Goal: Information Seeking & Learning: Check status

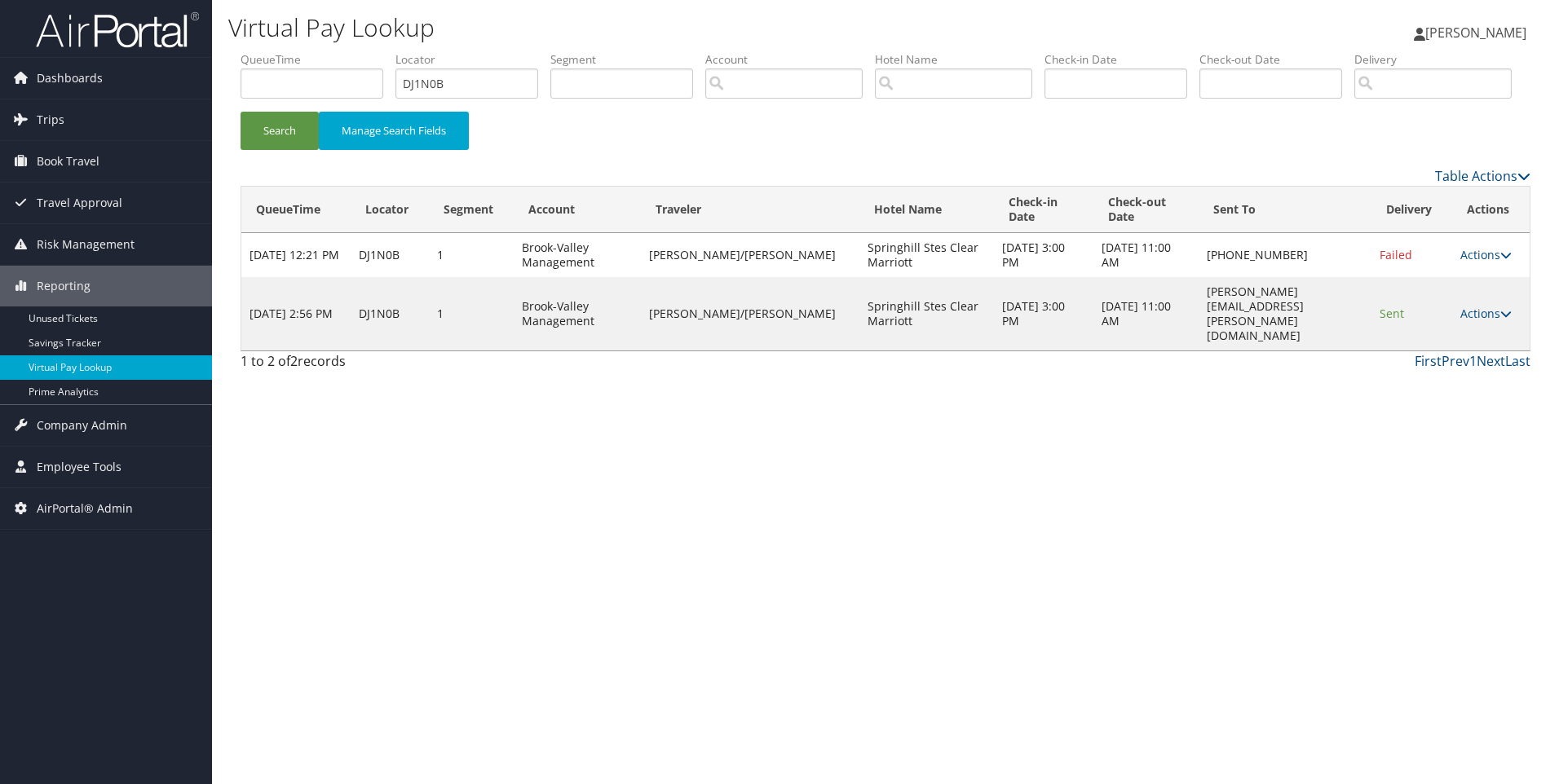
click at [623, 164] on div "Search Manage Search Fields" at bounding box center [886, 108] width 1314 height 114
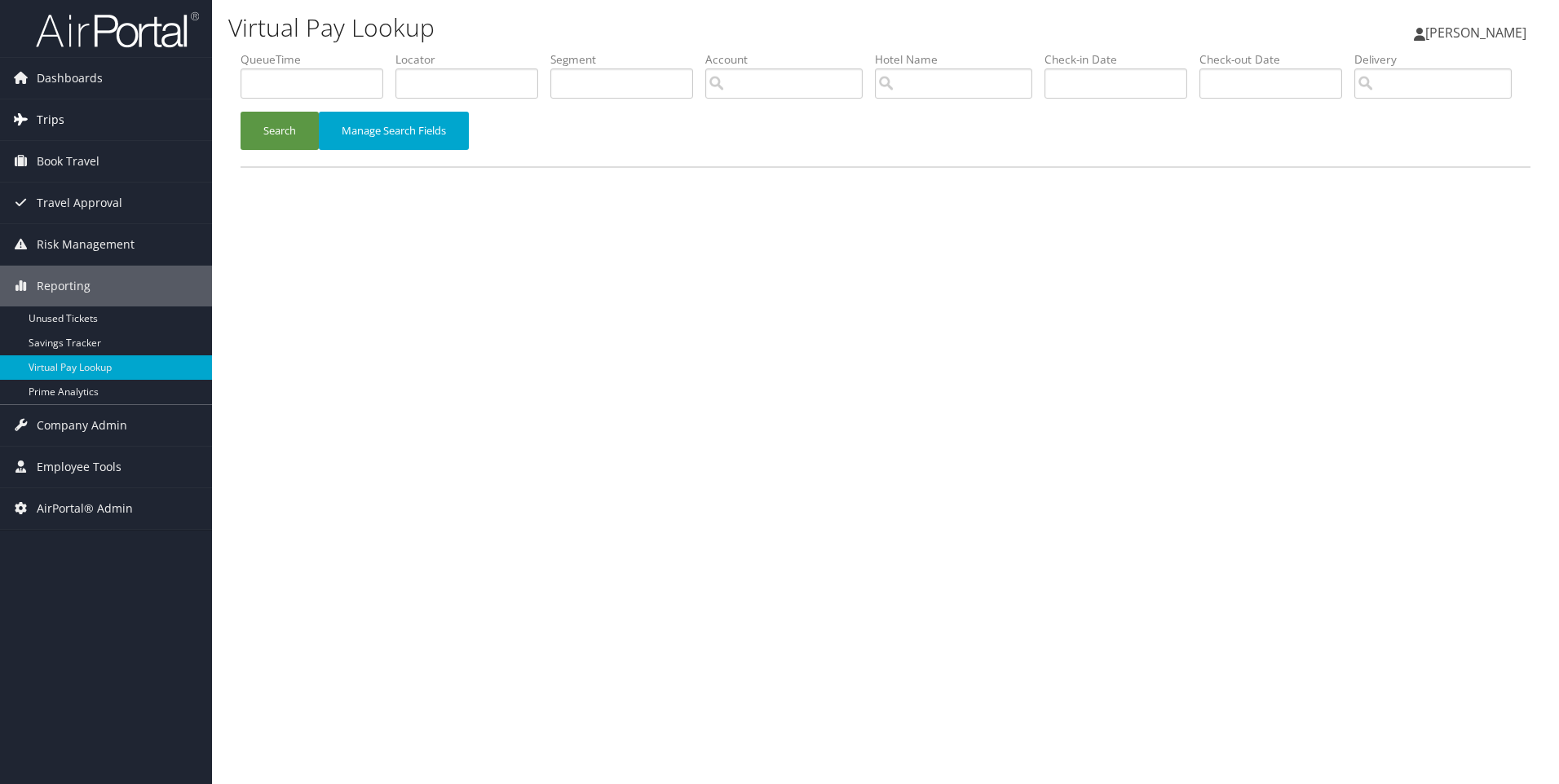
click at [120, 112] on link "Trips" at bounding box center [106, 120] width 212 height 41
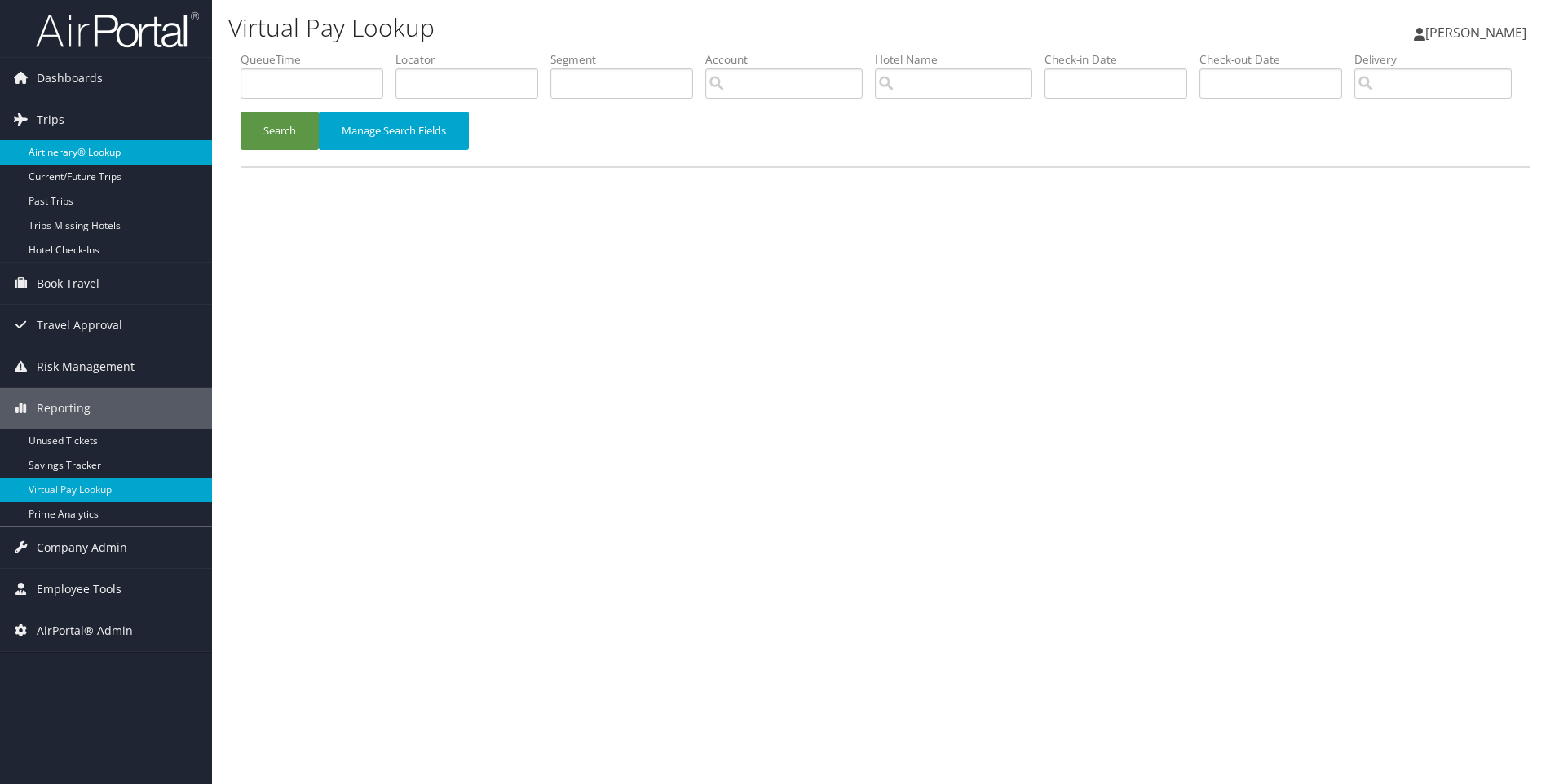
click at [77, 149] on link "Airtinerary® Lookup" at bounding box center [106, 152] width 212 height 25
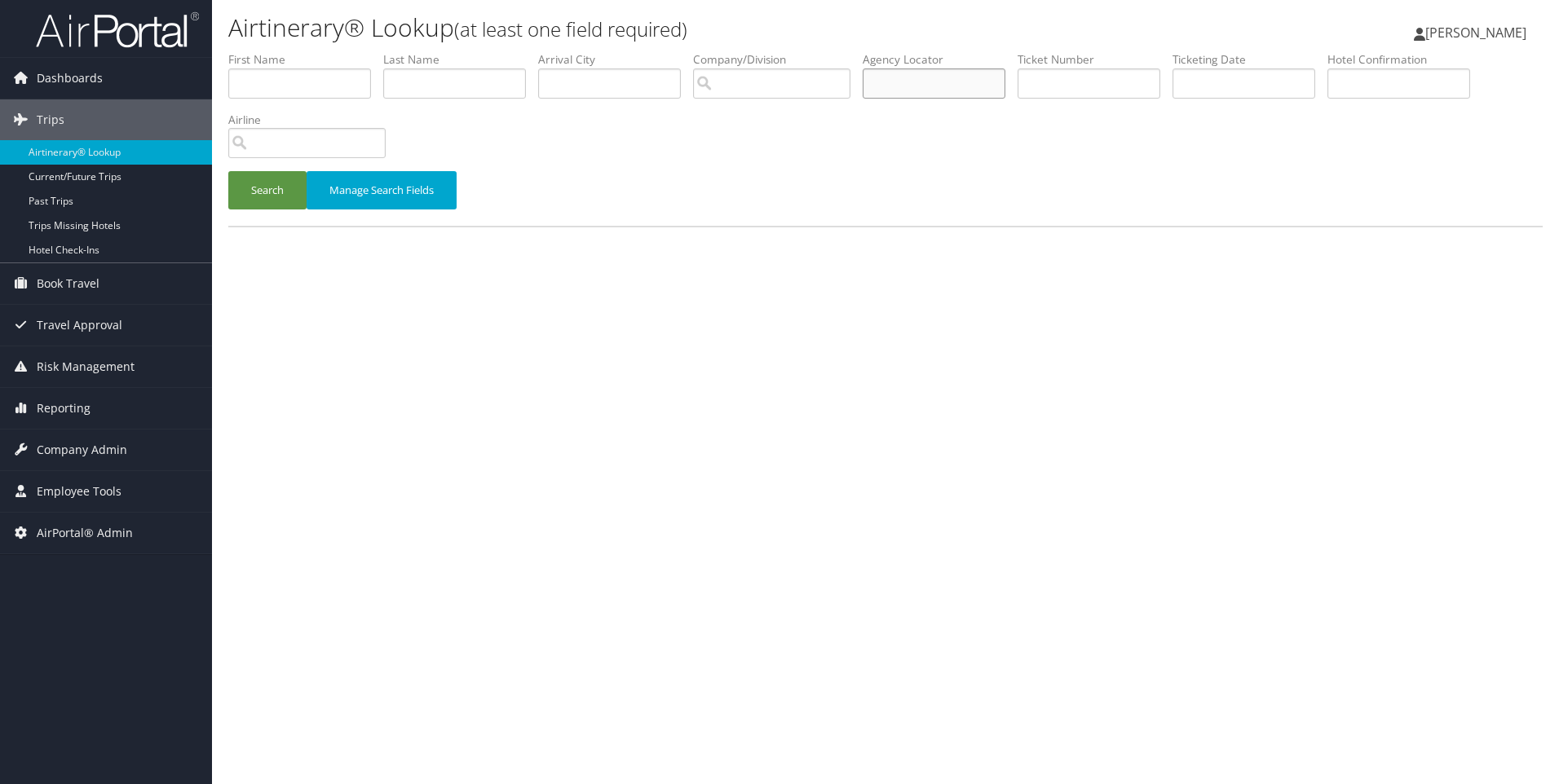
click at [916, 73] on input "text" at bounding box center [934, 83] width 143 height 30
paste input "DJFF6Y"
type input "DJFF6Y"
click at [229, 171] on button "Search" at bounding box center [268, 190] width 79 height 38
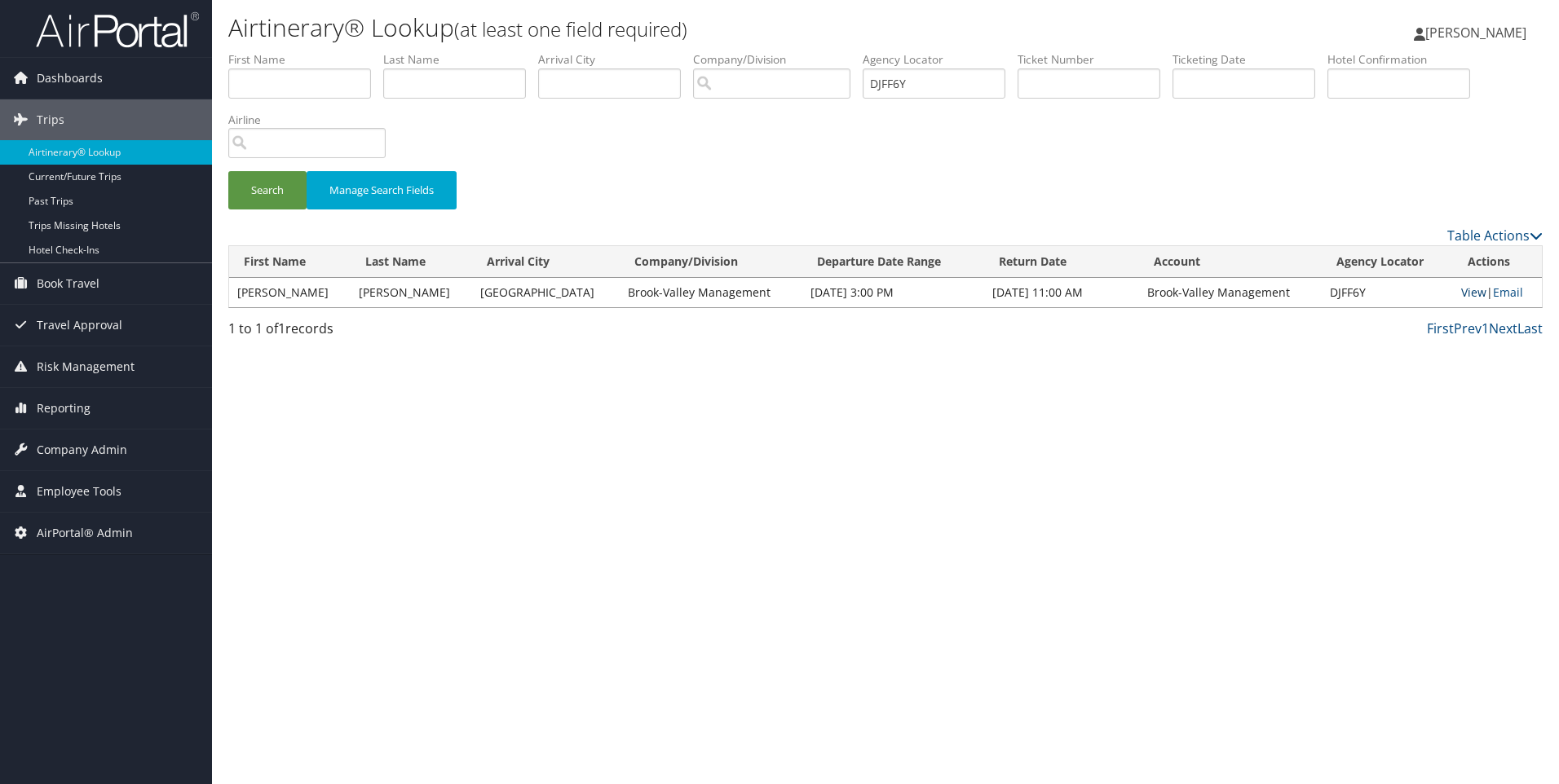
click at [1463, 293] on link "View" at bounding box center [1474, 292] width 26 height 15
click at [100, 450] on span "Company Admin" at bounding box center [82, 450] width 90 height 41
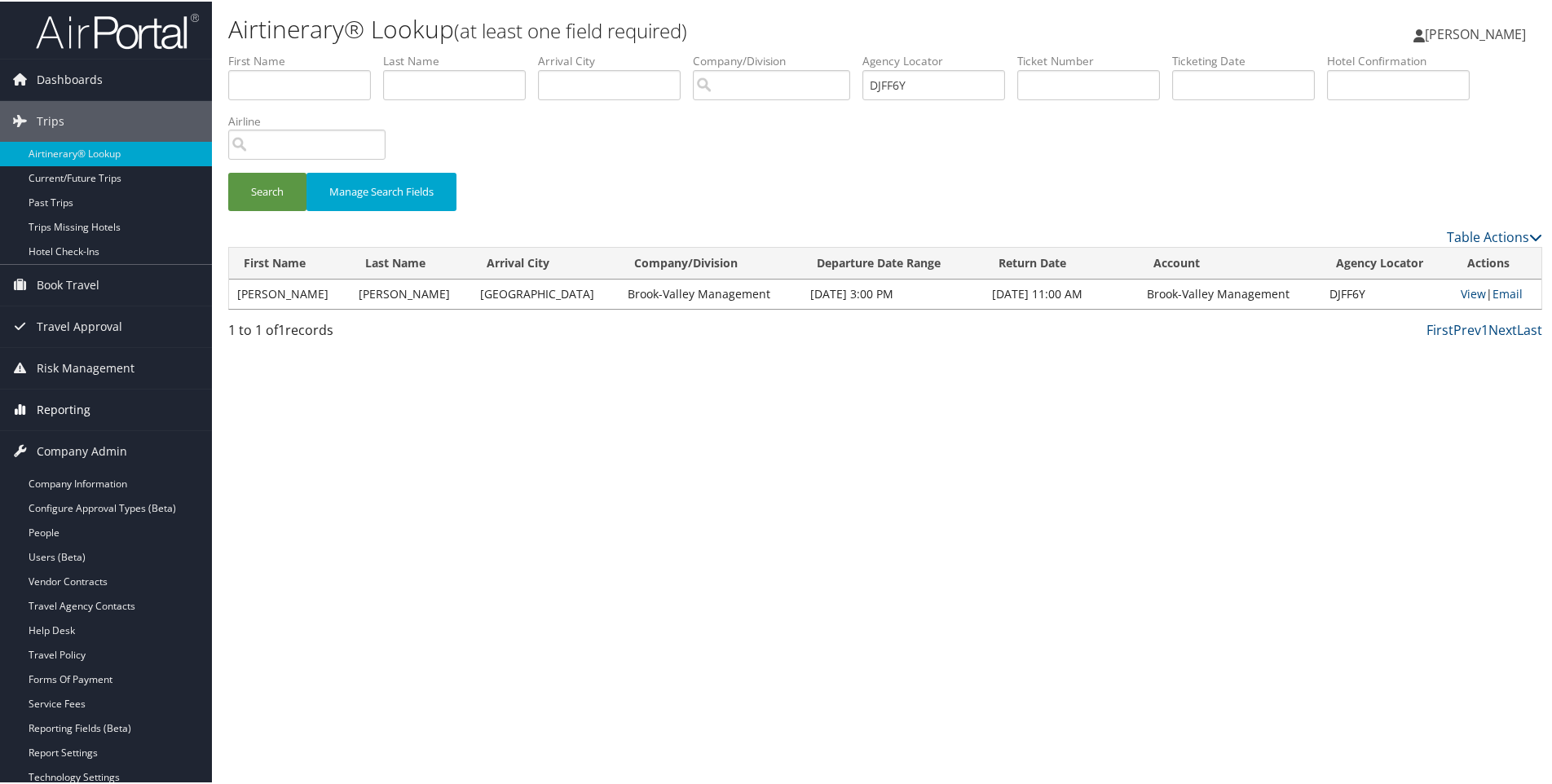
click at [75, 395] on span "Reporting" at bounding box center [63, 409] width 54 height 41
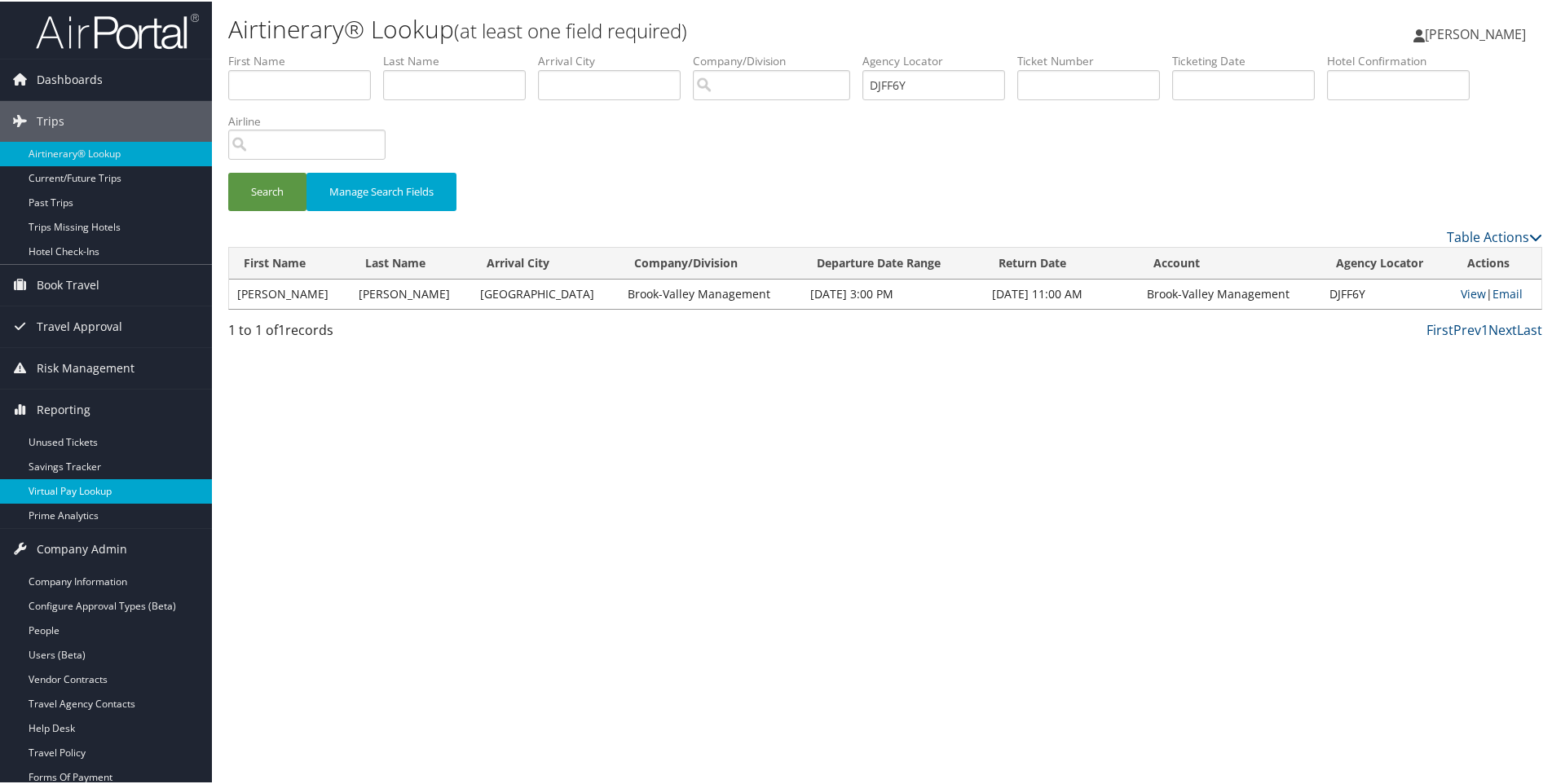
click at [84, 499] on link "Virtual Pay Lookup" at bounding box center [106, 490] width 212 height 25
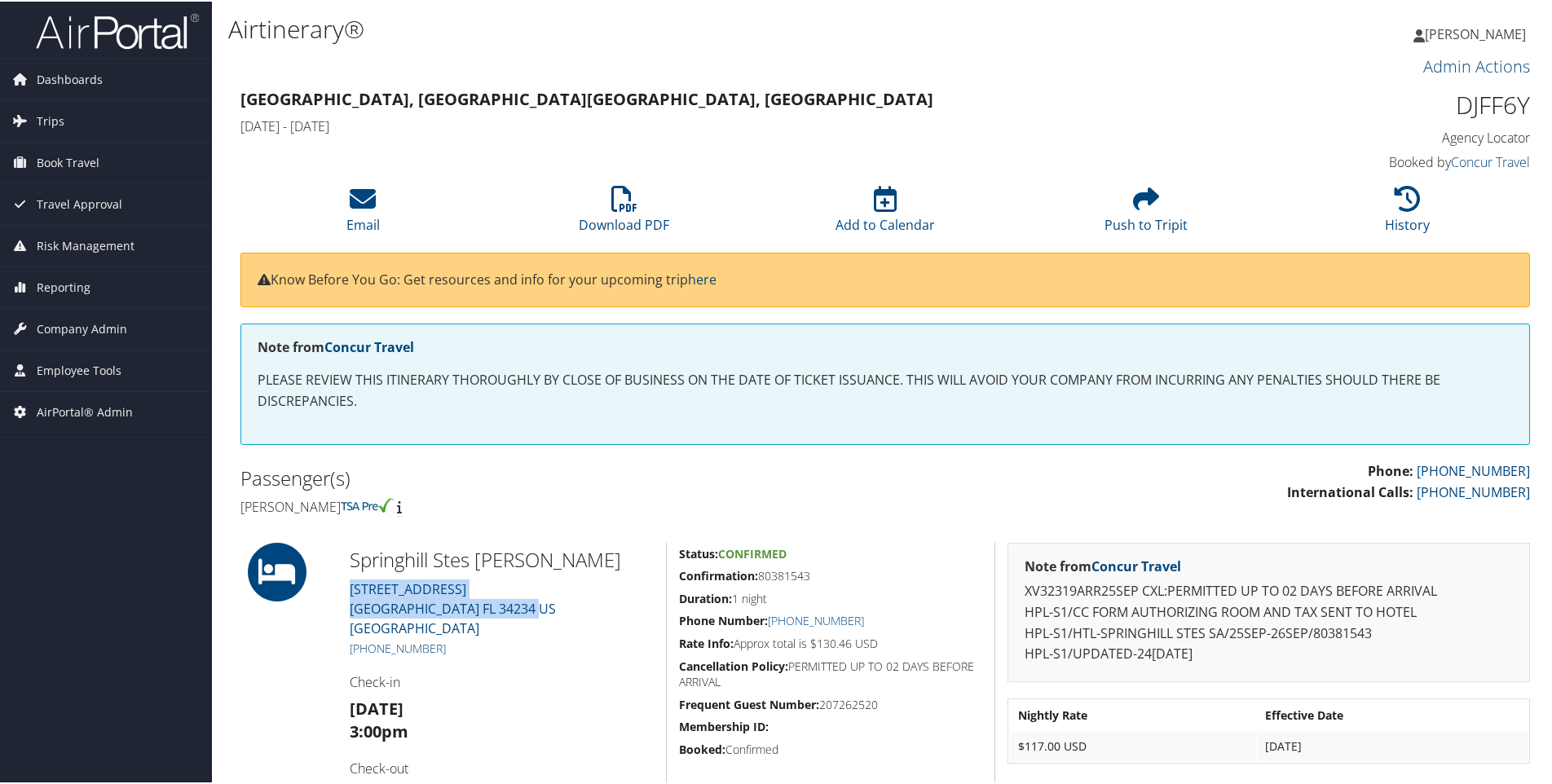
drag, startPoint x: 542, startPoint y: 609, endPoint x: 342, endPoint y: 584, distance: 201.6
click at [342, 584] on div "[GEOGRAPHIC_DATA][STREET_ADDRESS] [GEOGRAPHIC_DATA] [PHONE_NUMBER] Check-in [DA…" at bounding box center [502, 682] width 328 height 284
copy link "[STREET_ADDRESS] [GEOGRAPHIC_DATA]"
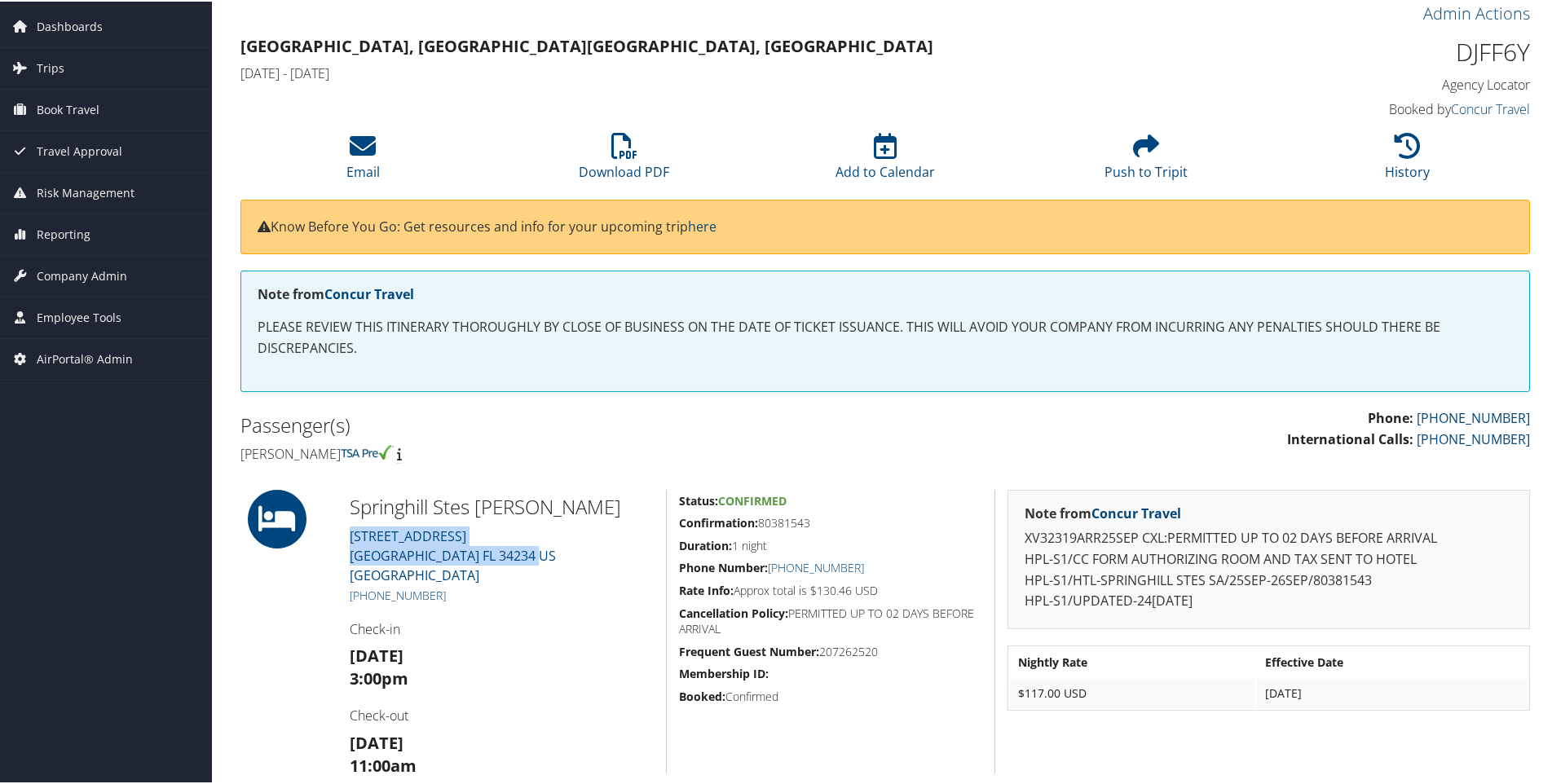
scroll to position [64, 0]
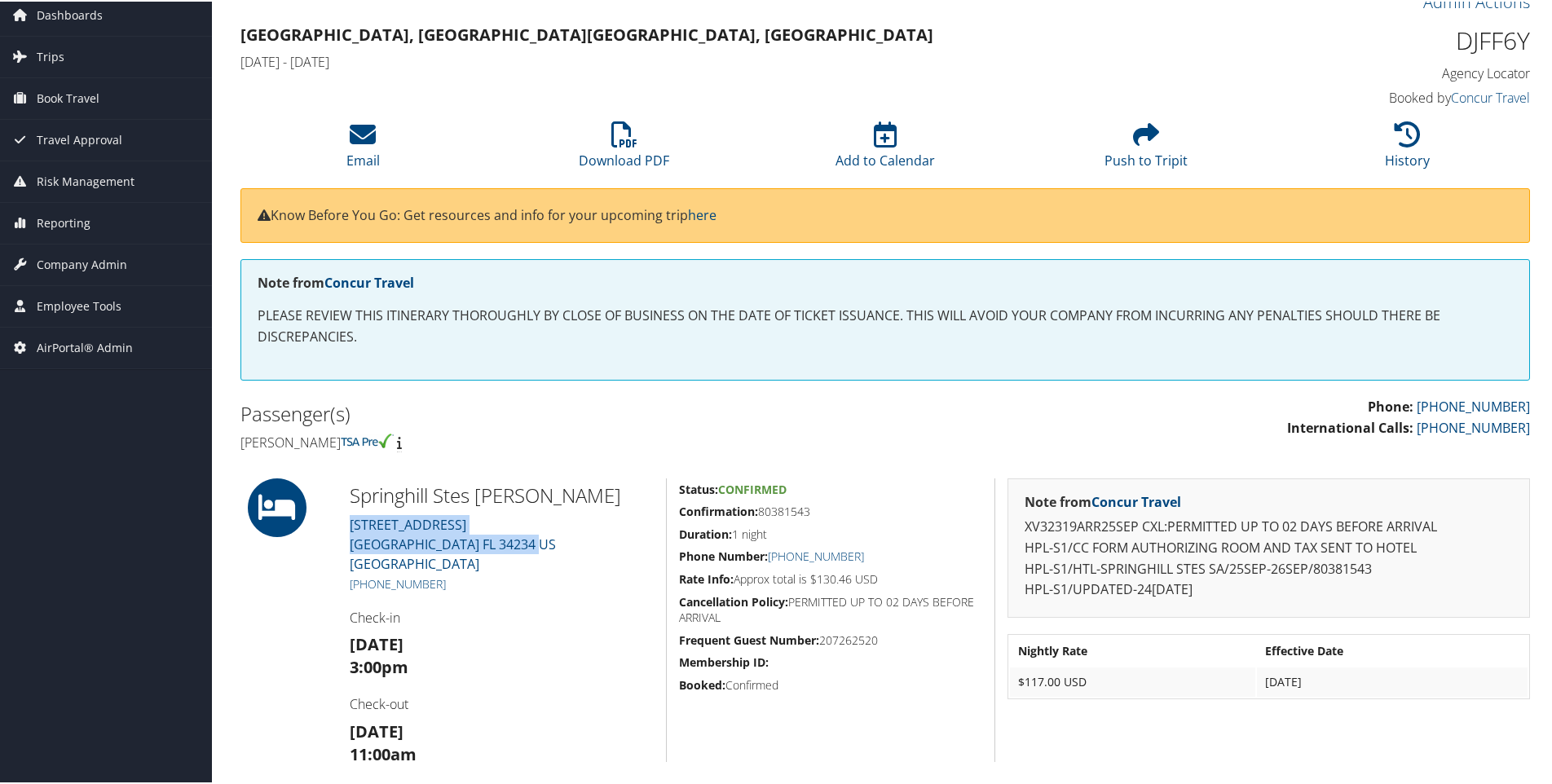
drag, startPoint x: 230, startPoint y: 443, endPoint x: 352, endPoint y: 450, distance: 122.2
click at [352, 450] on div "Passenger(s) [PERSON_NAME]" at bounding box center [557, 426] width 657 height 61
copy h4 "[PERSON_NAME]"
click at [615, 46] on div "[GEOGRAPHIC_DATA], [GEOGRAPHIC_DATA] [GEOGRAPHIC_DATA], [GEOGRAPHIC_DATA] [DATE…" at bounding box center [721, 47] width 985 height 57
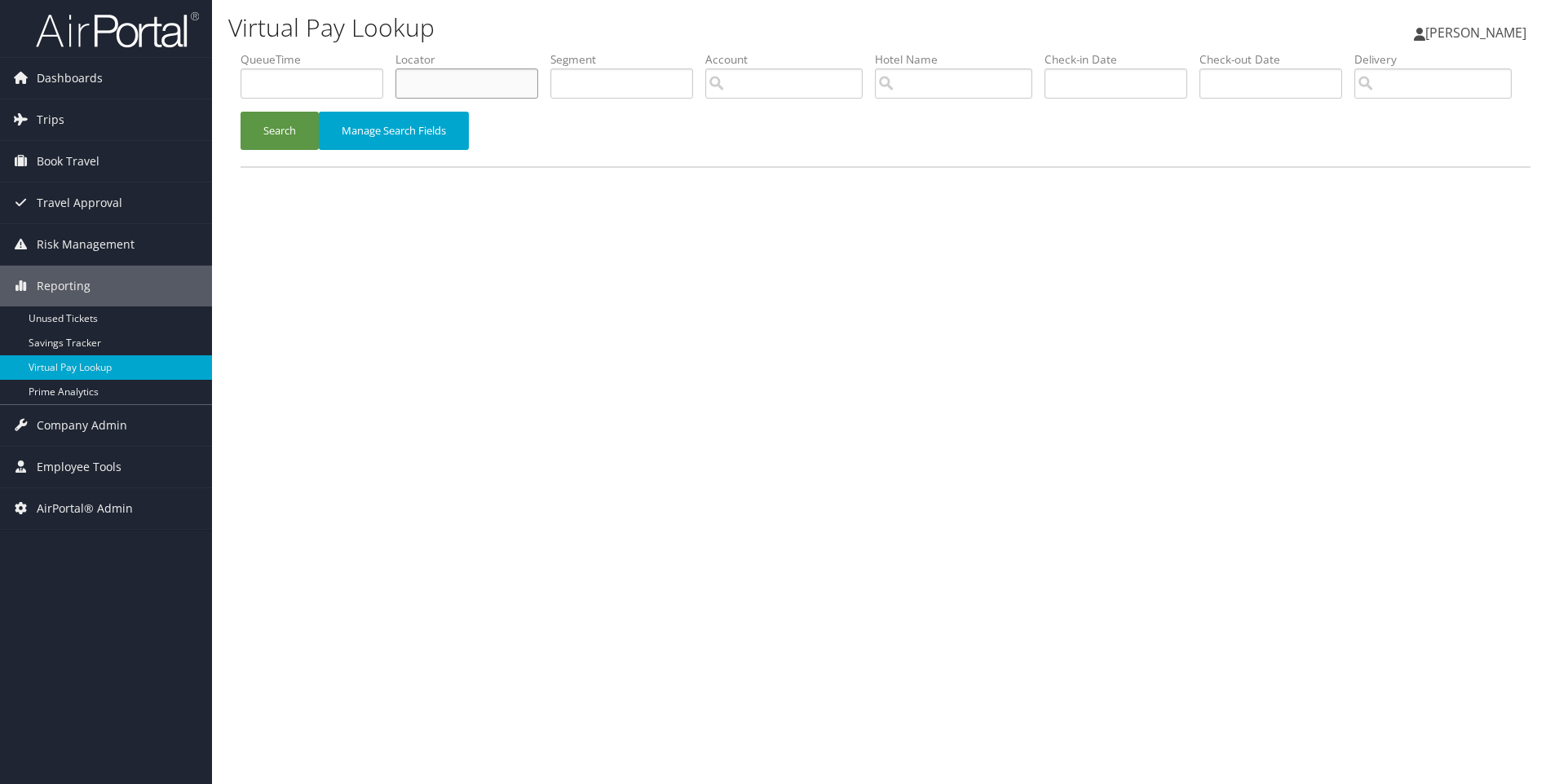
click at [461, 88] on input "text" at bounding box center [466, 83] width 143 height 30
type input "DJFF6Y"
click at [241, 112] on button "Search" at bounding box center [280, 131] width 79 height 38
